Goal: Transaction & Acquisition: Book appointment/travel/reservation

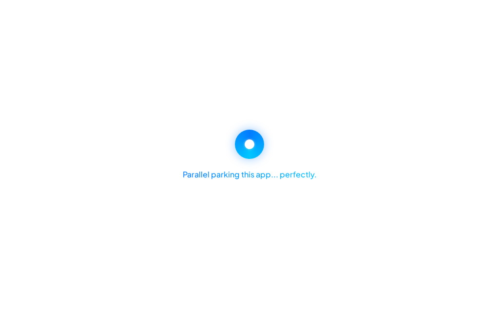
select select "*****"
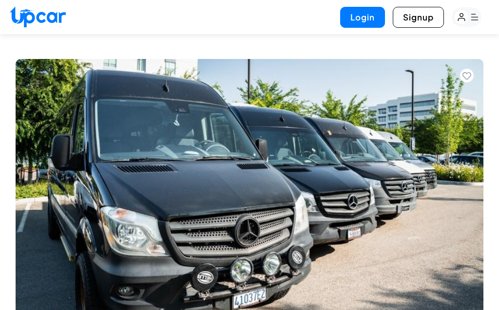
click at [456, 280] on img at bounding box center [250, 205] width 468 height 292
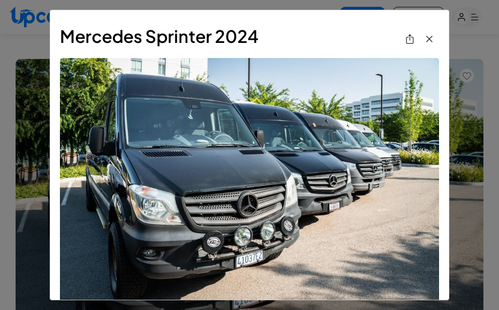
click at [436, 38] on button "View All Images" at bounding box center [428, 38] width 19 height 19
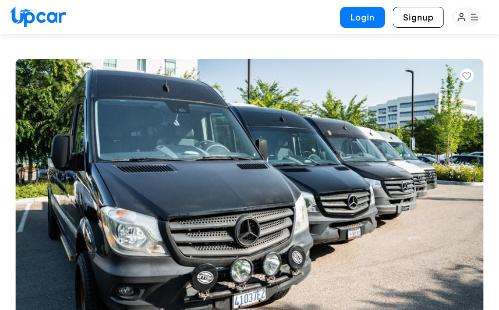
click at [480, 16] on rect "button" at bounding box center [466, 16] width 30 height 19
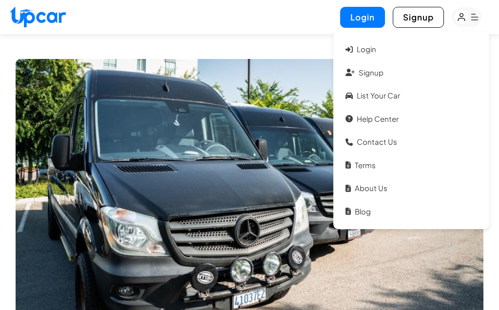
click at [389, 187] on link "About Us" at bounding box center [410, 188] width 141 height 21
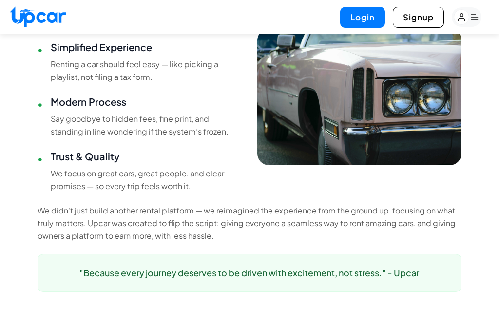
scroll to position [842, 0]
